Goal: Navigation & Orientation: Find specific page/section

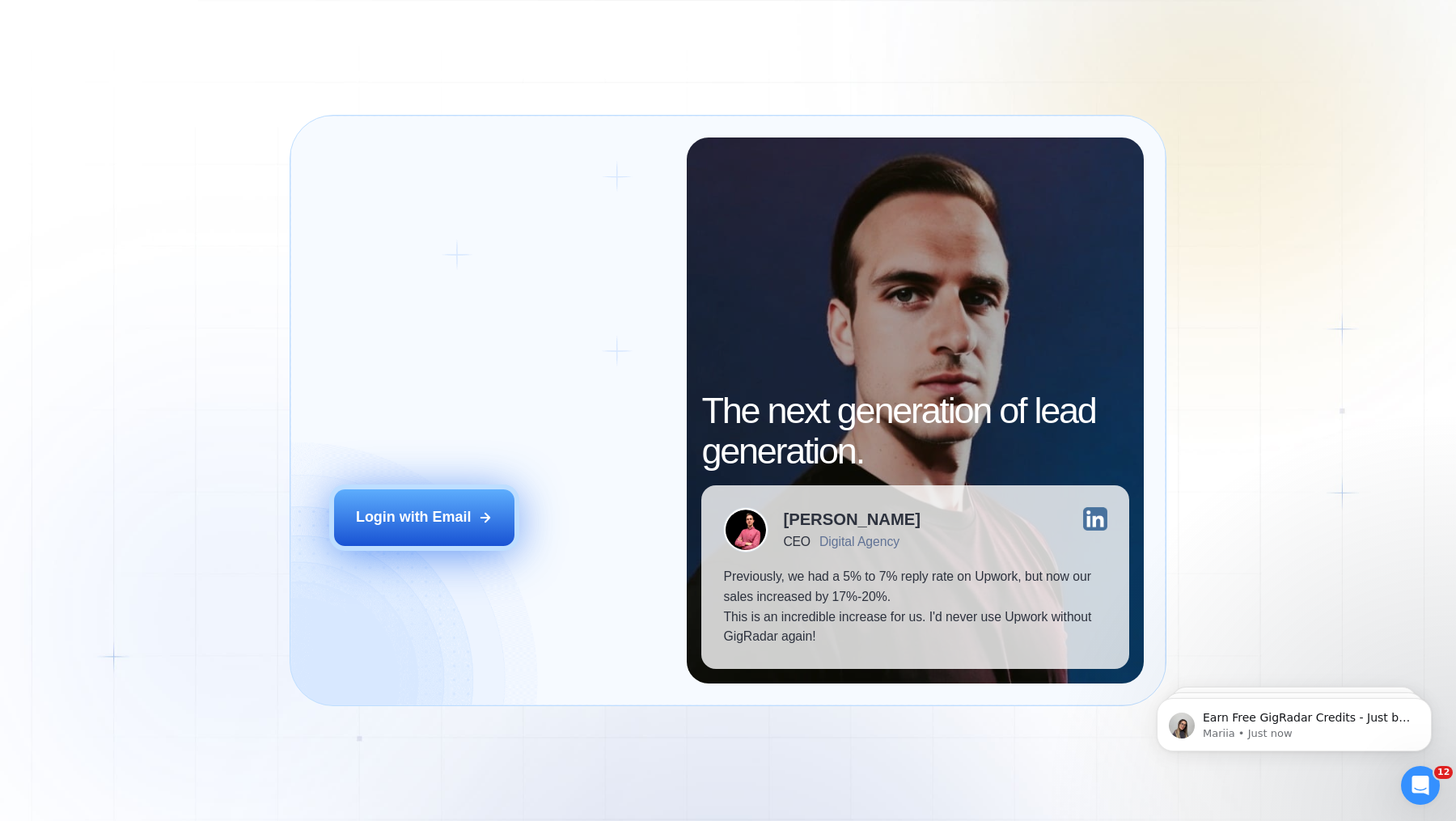
click at [423, 500] on button "Login with Email" at bounding box center [424, 518] width 180 height 57
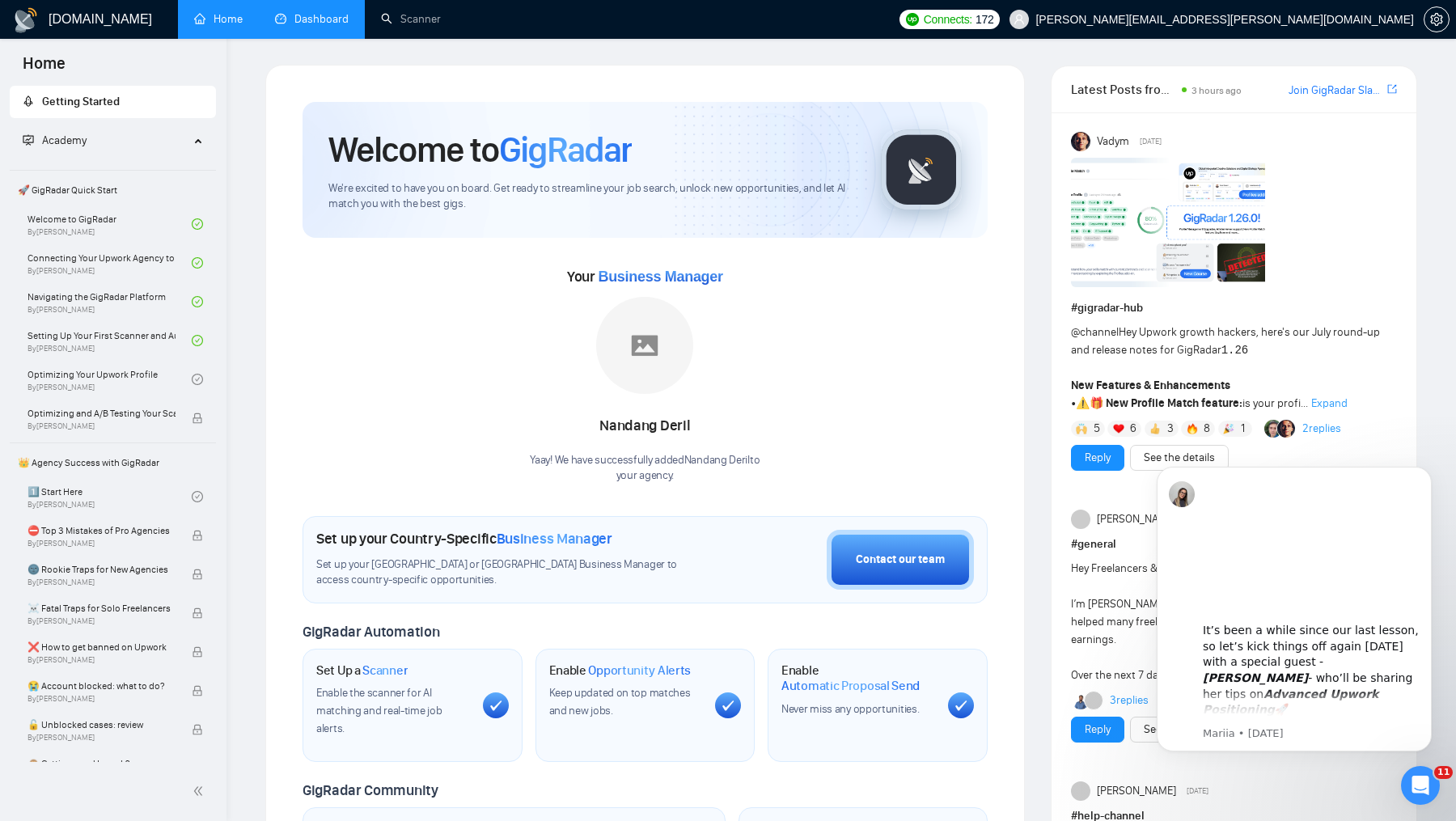
click at [326, 26] on link "Dashboard" at bounding box center [312, 18] width 74 height 14
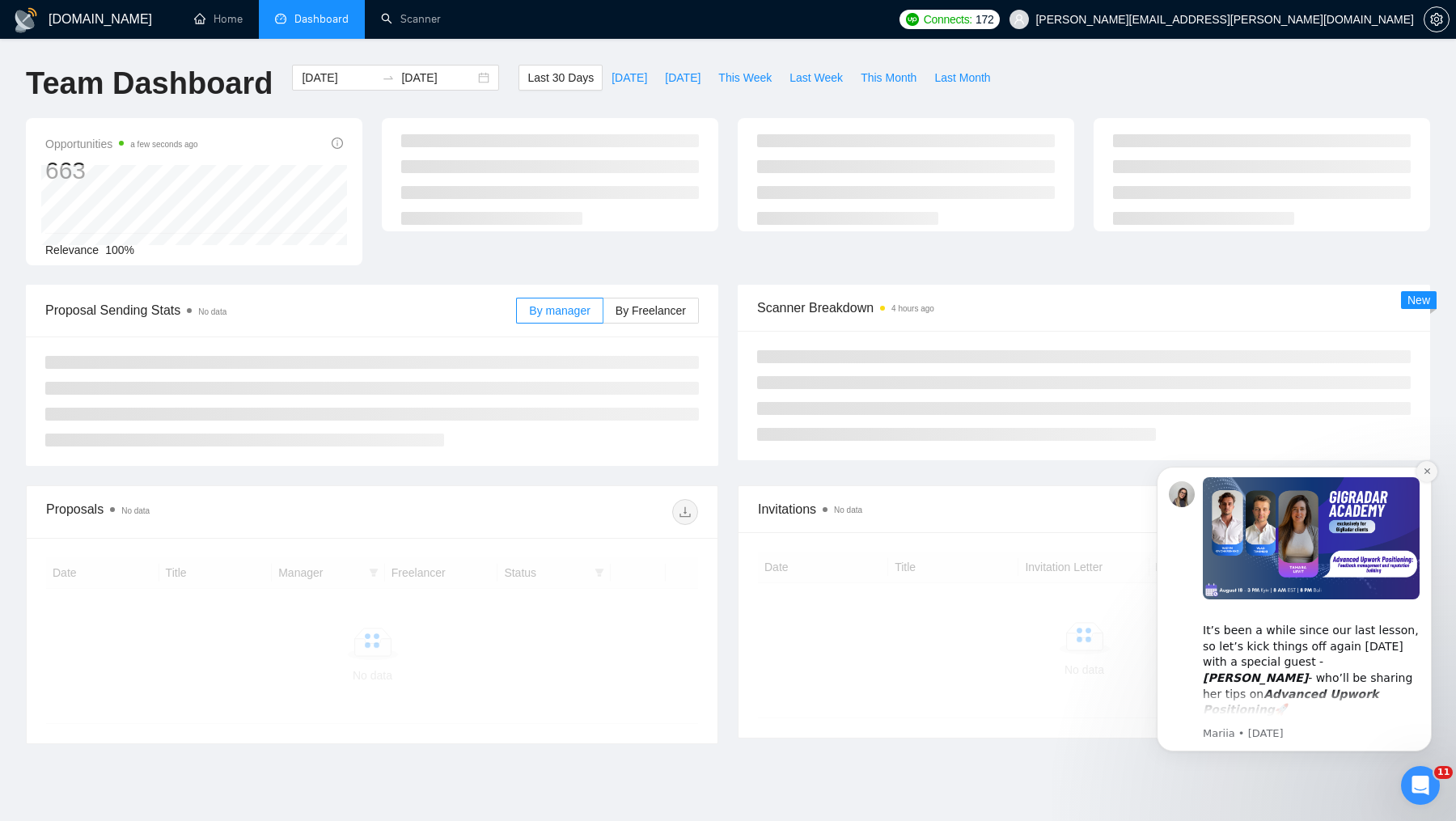
click at [1427, 474] on icon "Dismiss notification" at bounding box center [1427, 471] width 9 height 9
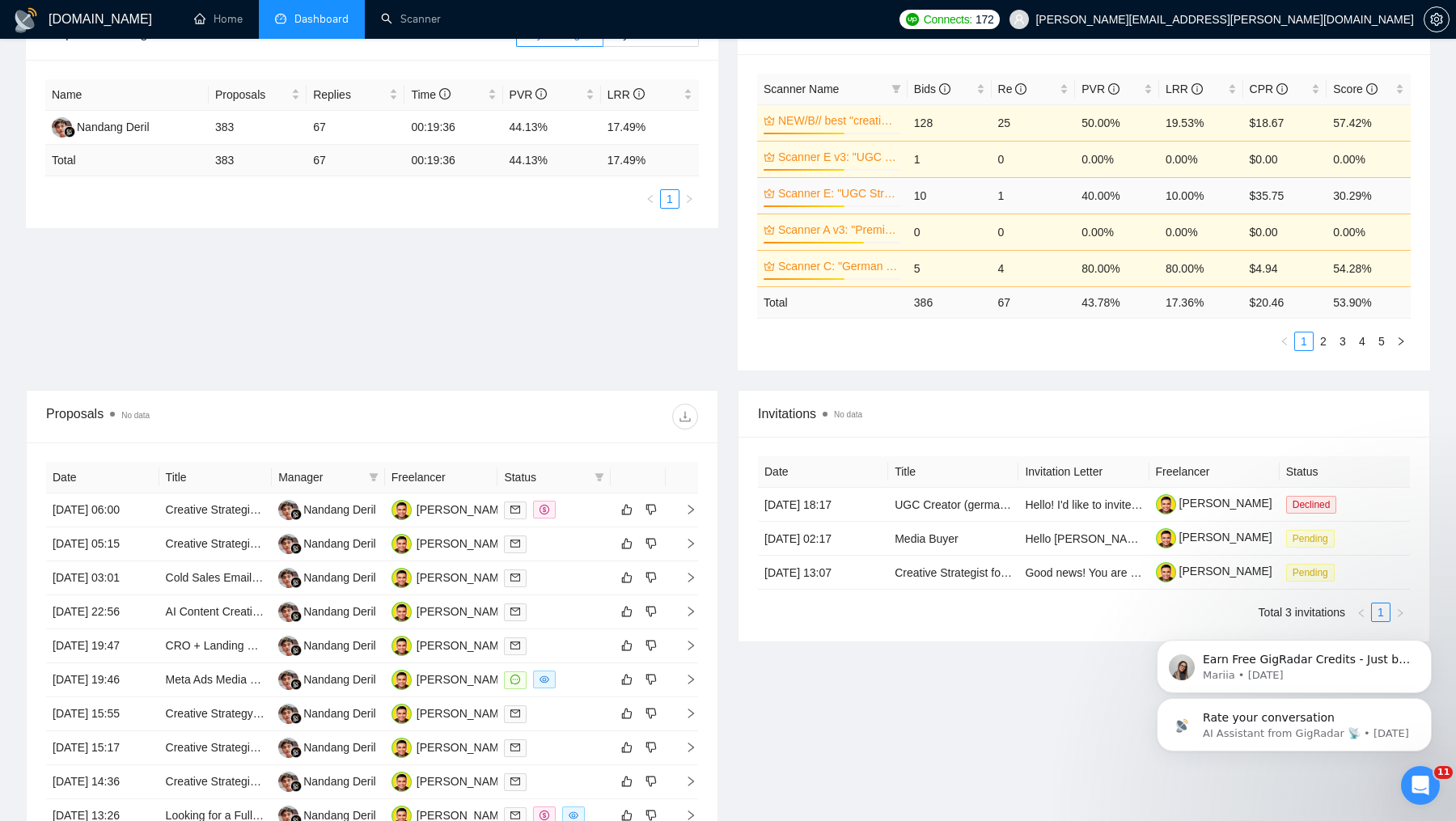
scroll to position [376, 0]
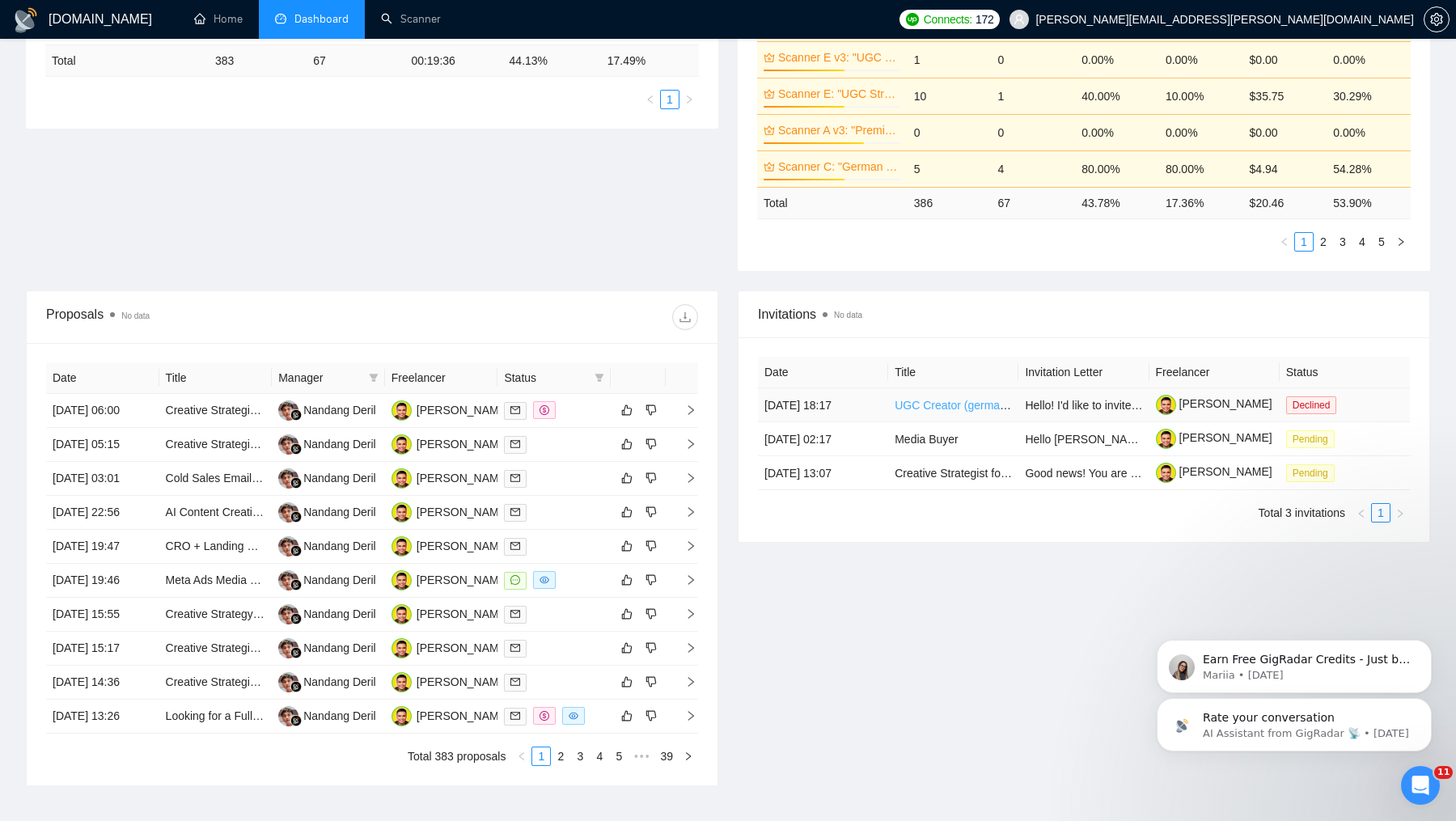
click at [1000, 404] on link "UGC Creator (german speaking)" at bounding box center [976, 405] width 163 height 13
